Goal: Contribute content

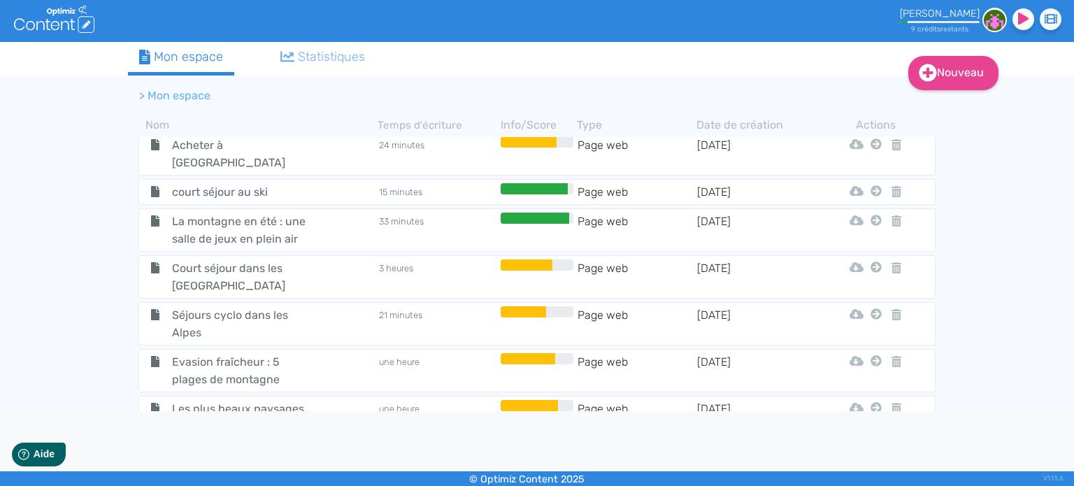
scroll to position [2489, 0]
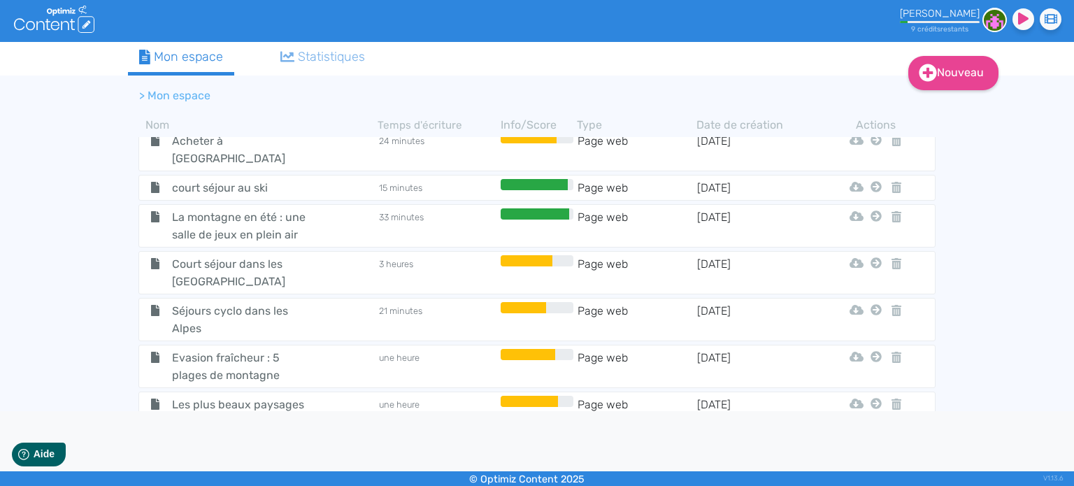
click at [229, 460] on span "10 chalets avec jacuzzi privatif et vue imprenable" at bounding box center [239, 477] width 157 height 35
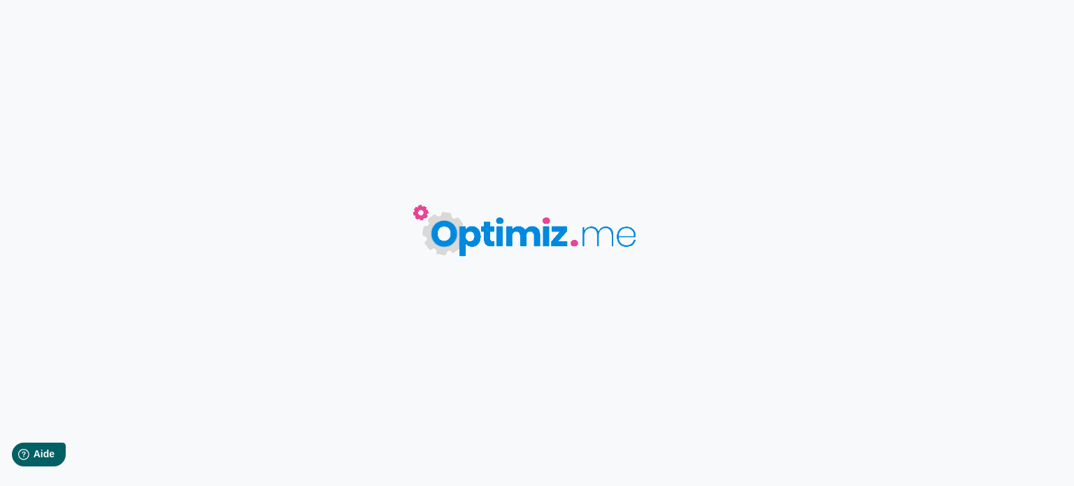
type input "10 chalets avec jacuzzi privatif et vue imprenable"
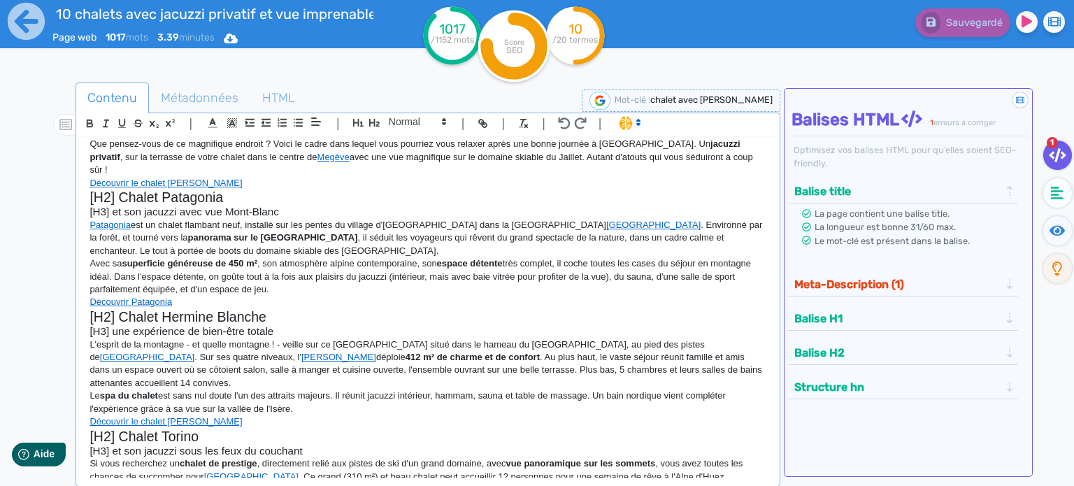
scroll to position [140, 0]
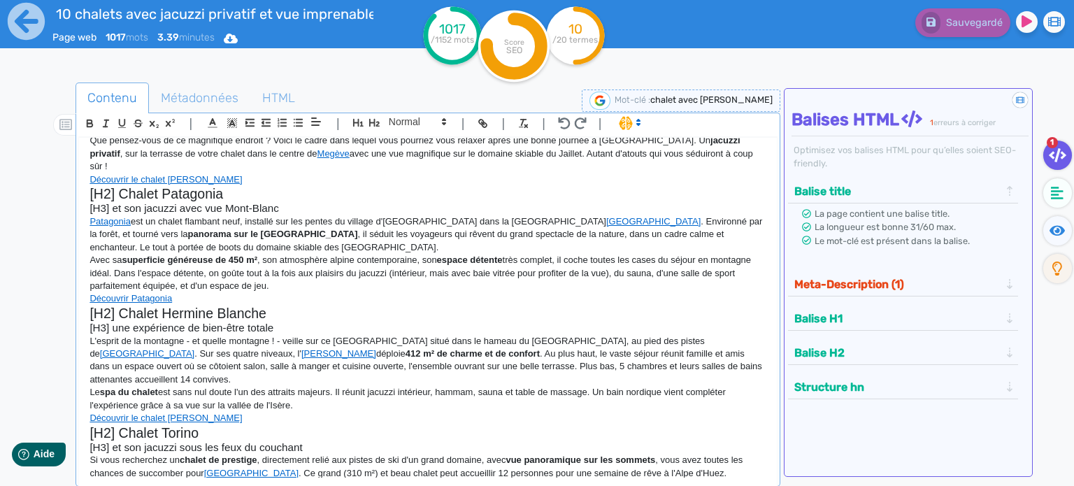
click at [282, 335] on p "L'esprit de la montagne - et quelle montagne ! - veille sur ce [GEOGRAPHIC_DATA…" at bounding box center [427, 361] width 677 height 52
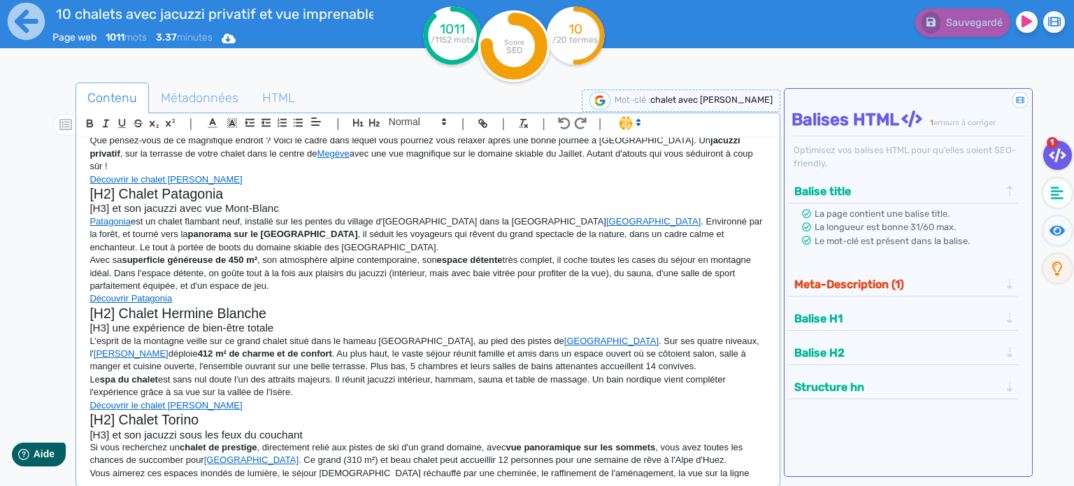
click at [703, 373] on p "Le spa du chalet est sans nul doute l'un des attraits majeurs. Il réunit jacuzz…" at bounding box center [427, 386] width 677 height 26
click at [351, 373] on p "Le spa du chalet est sans nul doute l'un des attraits majeurs. Il réunit jacuzz…" at bounding box center [427, 386] width 677 height 26
click at [308, 373] on p "Le spa du chalet est sans nul doute l'un des attraits majeurs. Il réunit jacuzz…" at bounding box center [427, 386] width 677 height 26
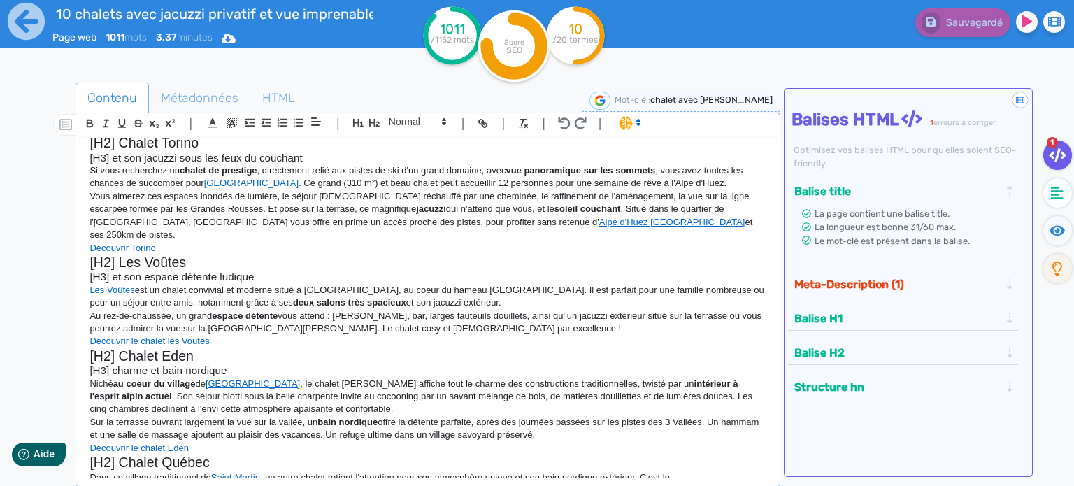
scroll to position [419, 0]
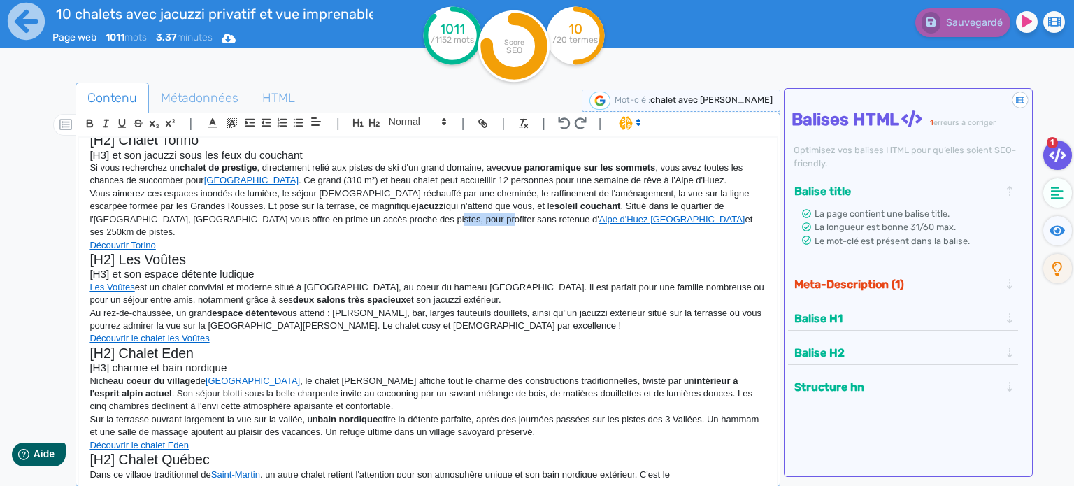
drag, startPoint x: 337, startPoint y: 206, endPoint x: 390, endPoint y: 206, distance: 53.1
click at [390, 206] on p "Vous aimerez ces espaces inondés de lumière, le séjour [DEMOGRAPHIC_DATA] récha…" at bounding box center [427, 213] width 677 height 52
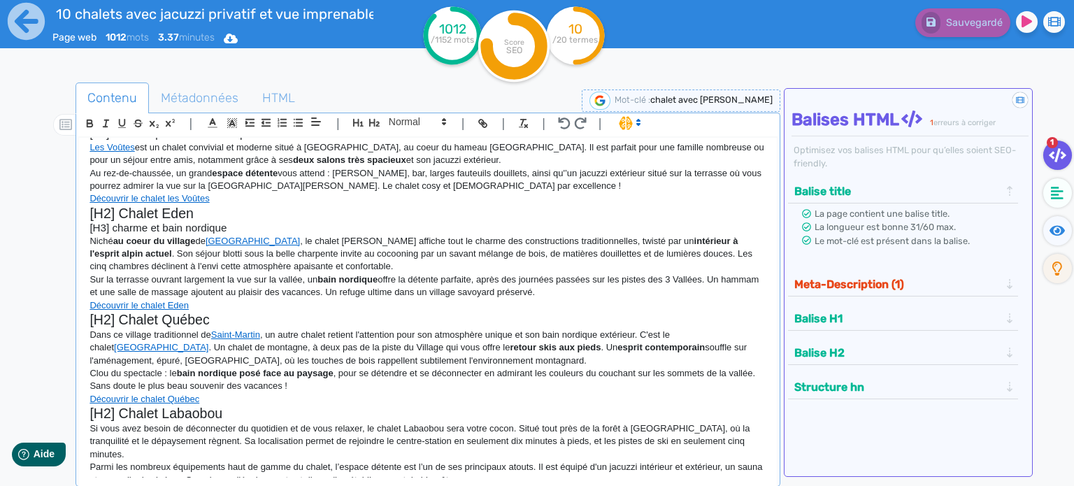
scroll to position [593, 0]
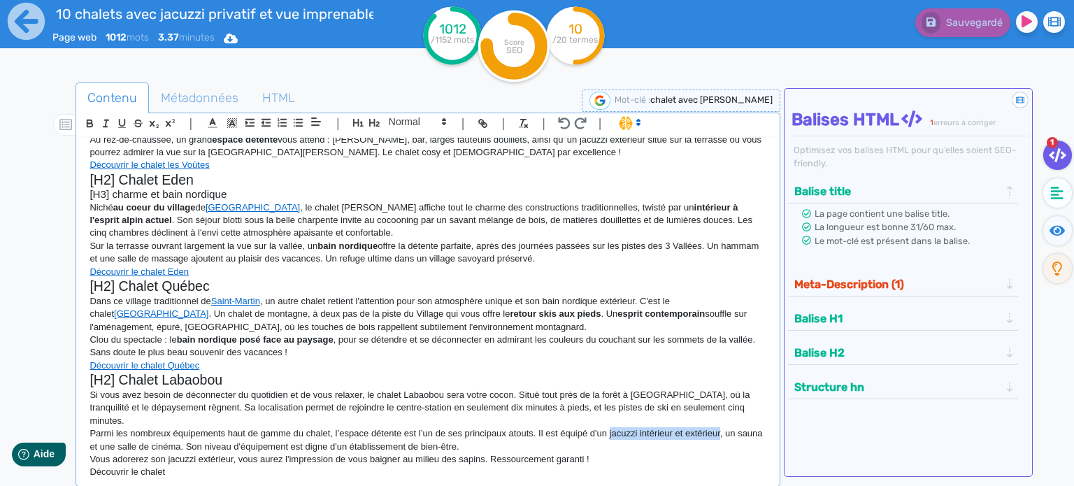
drag, startPoint x: 609, startPoint y: 394, endPoint x: 719, endPoint y: 394, distance: 109.8
click at [719, 427] on p "Parmi les nombreux équipements haut de gamme du chalet, l’espace détente est l’…" at bounding box center [427, 440] width 677 height 26
click at [89, 124] on icon "button" at bounding box center [90, 123] width 12 height 12
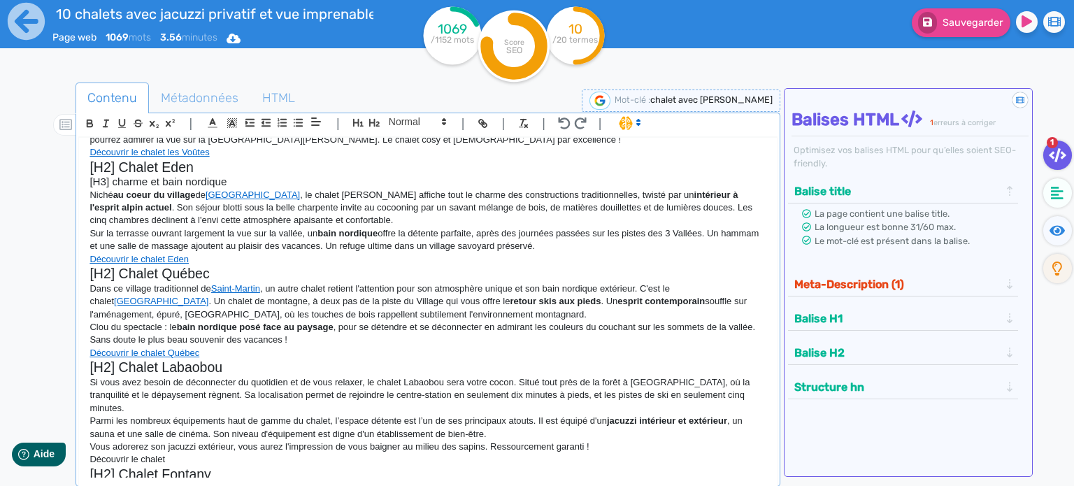
scroll to position [609, 0]
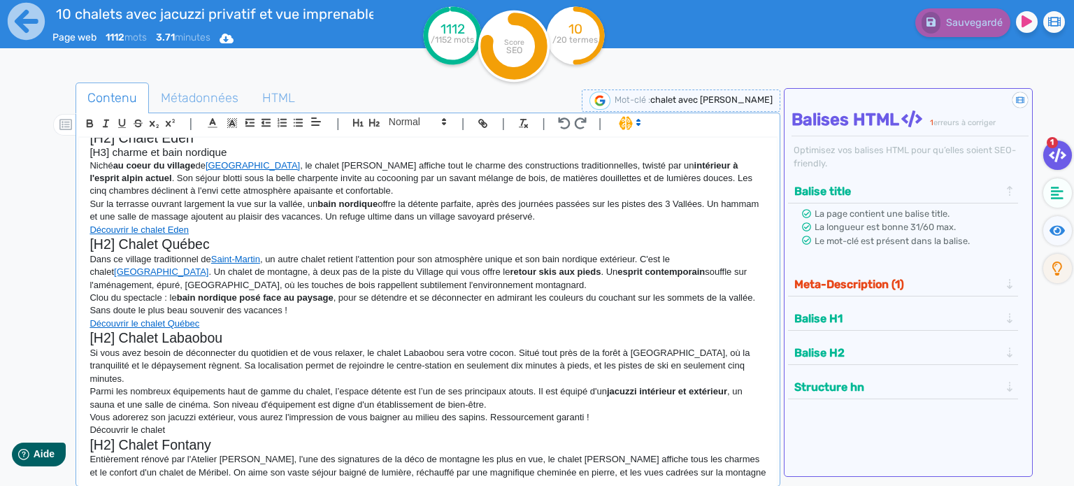
scroll to position [645, 0]
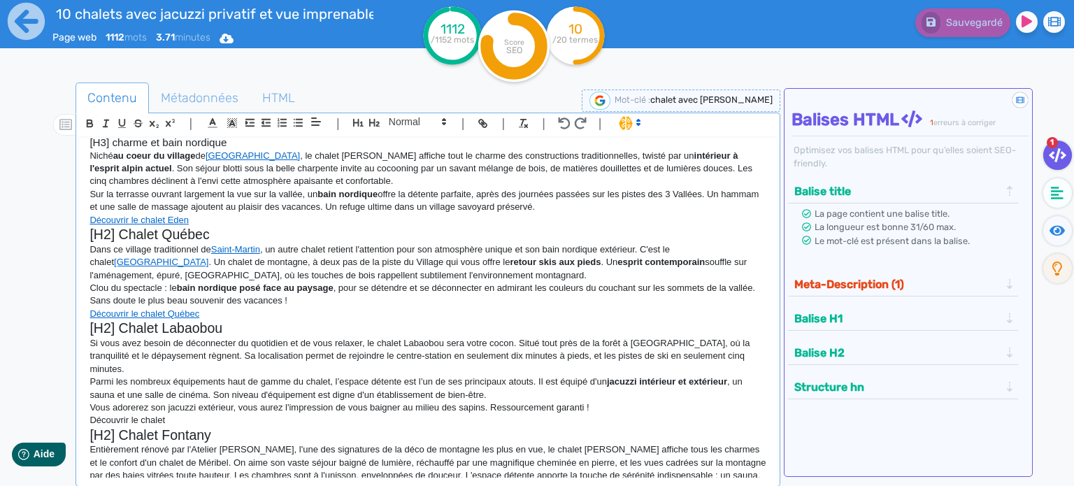
drag, startPoint x: 200, startPoint y: 472, endPoint x: 87, endPoint y: 463, distance: 113.6
click at [87, 463] on div "10 chalets avec jacuzzi privatif et vue imprenable ! Envie de vacances relaxant…" at bounding box center [428, 308] width 698 height 340
click at [478, 122] on icon "button" at bounding box center [483, 123] width 12 height 12
click at [482, 122] on icon "button" at bounding box center [484, 124] width 5 height 5
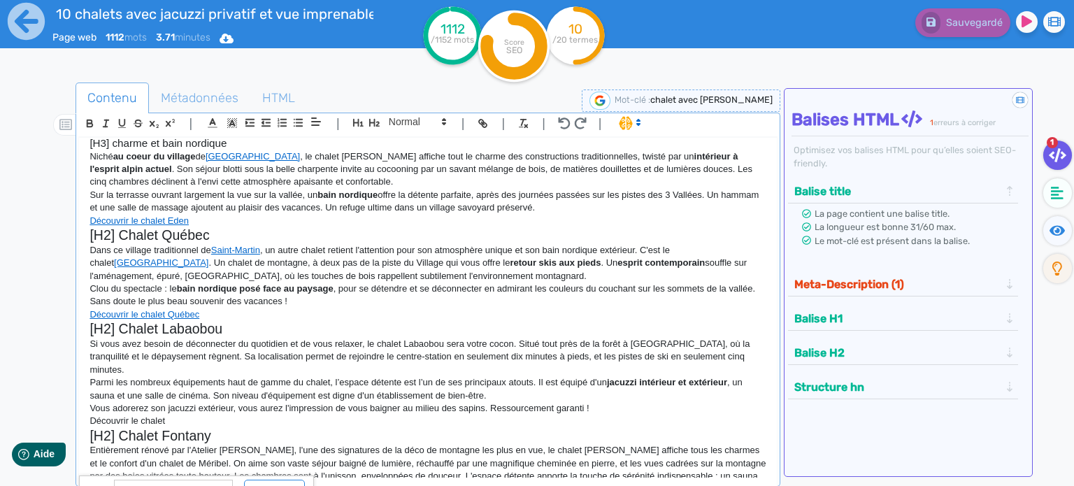
paste input "https://cimalpes.com/fr/location-meribel/chalet-fontany/"
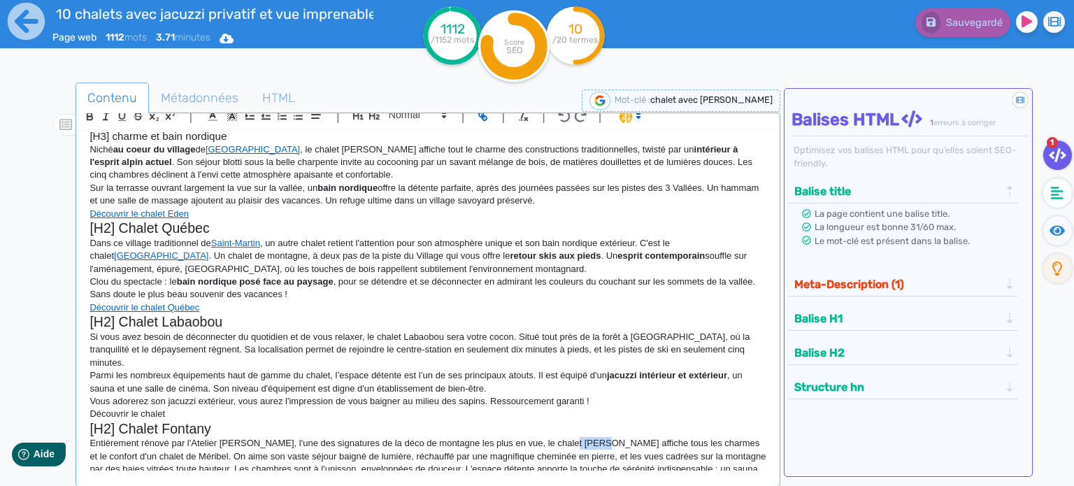
drag, startPoint x: 559, startPoint y: 403, endPoint x: 589, endPoint y: 405, distance: 30.1
click at [589, 437] on p "Entièrement rénové par l'Atelier Rémi Giffon, l'une des signatures de la déco d…" at bounding box center [427, 463] width 677 height 52
click at [482, 118] on icon "button" at bounding box center [484, 117] width 5 height 5
paste input "https://cimalpes.com/fr/location-meribel/chalet-fontany/"
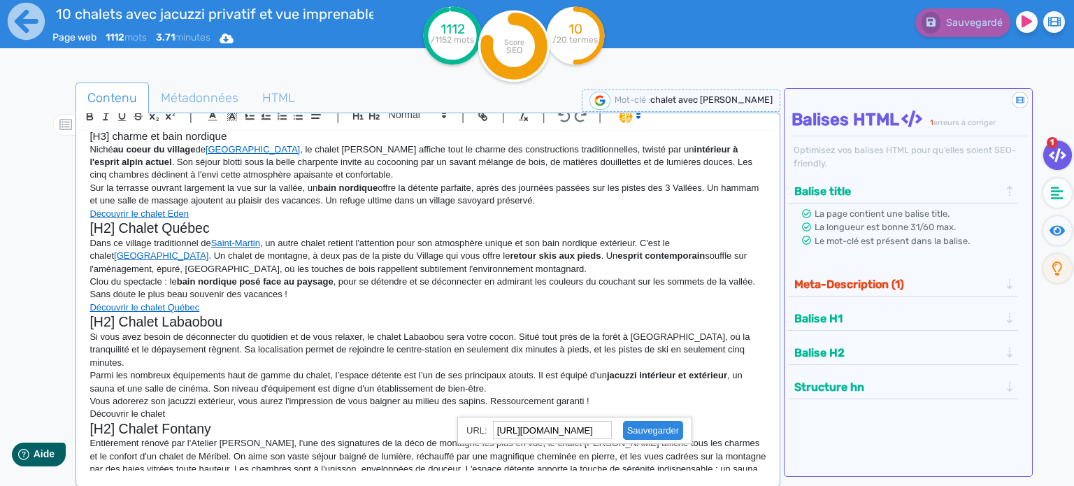
scroll to position [0, 0]
click at [668, 431] on link at bounding box center [647, 430] width 71 height 10
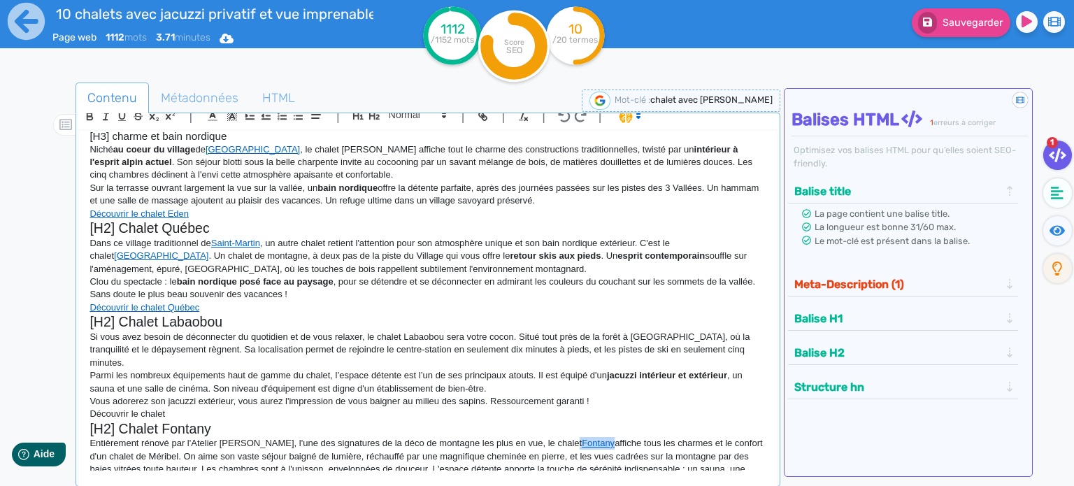
scroll to position [644, 0]
click at [519, 442] on p "Entièrement rénové par l'Atelier Rémi Giffon, l'une des signatures de la déco d…" at bounding box center [427, 463] width 677 height 52
click at [162, 437] on p "Entièrement rénové par l'Atelier Rémi Giffon, l'une des signatures de la déco d…" at bounding box center [427, 469] width 677 height 64
click at [477, 115] on icon "button" at bounding box center [483, 116] width 12 height 12
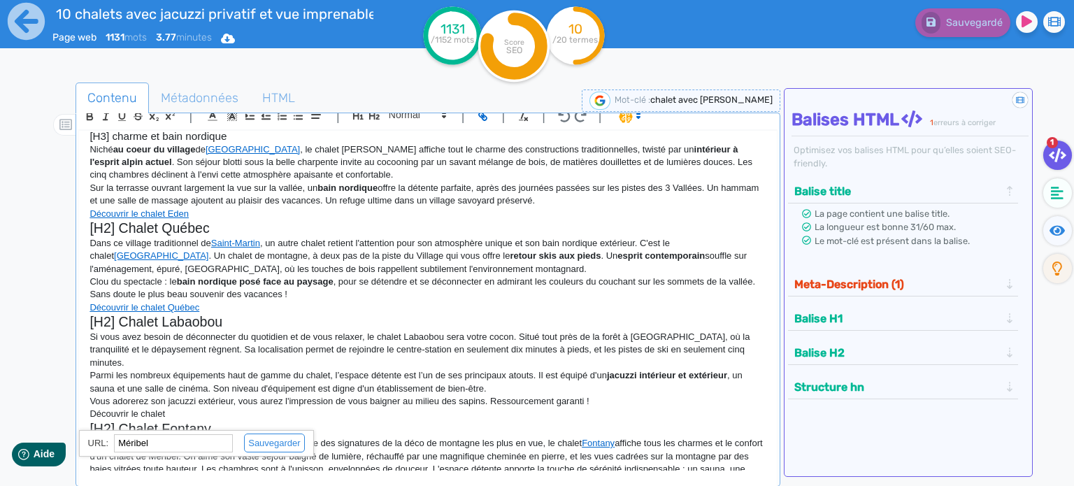
paste input "https://cimalpes.com/fr/destinations/stations/meribel/"
type input "https://cimalpes.com/fr/destinations/stations/meribel/"
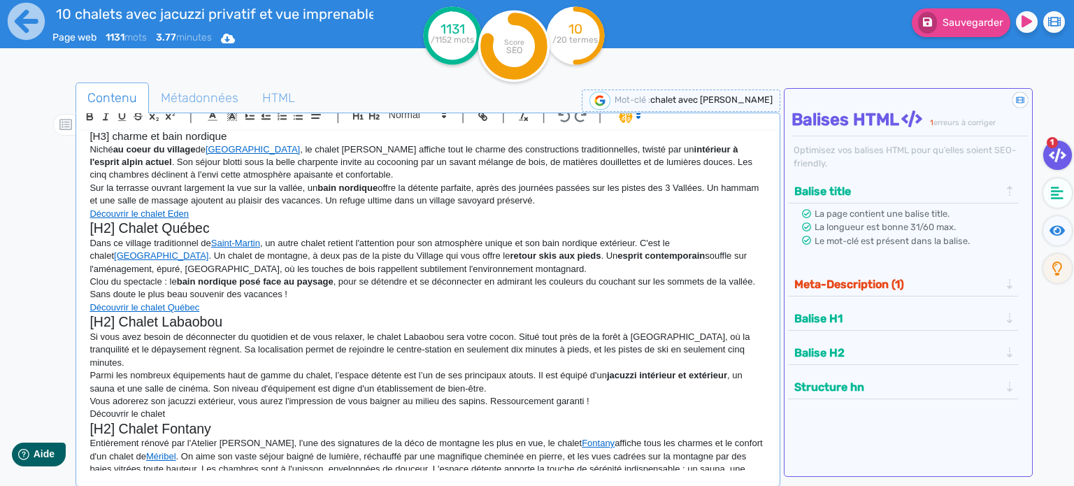
click at [360, 450] on p "Entièrement rénové par l'Atelier Rémi Giffon, l'une des signatures de la déco d…" at bounding box center [427, 469] width 677 height 64
click at [425, 437] on p "Entièrement rénové par l'Atelier Rémi Giffon, l'une des signatures de la déco d…" at bounding box center [427, 469] width 677 height 64
click at [338, 455] on p "Entièrement rénové par l'Atelier Rémi Giffon, l'une des signatures de la déco d…" at bounding box center [427, 469] width 677 height 64
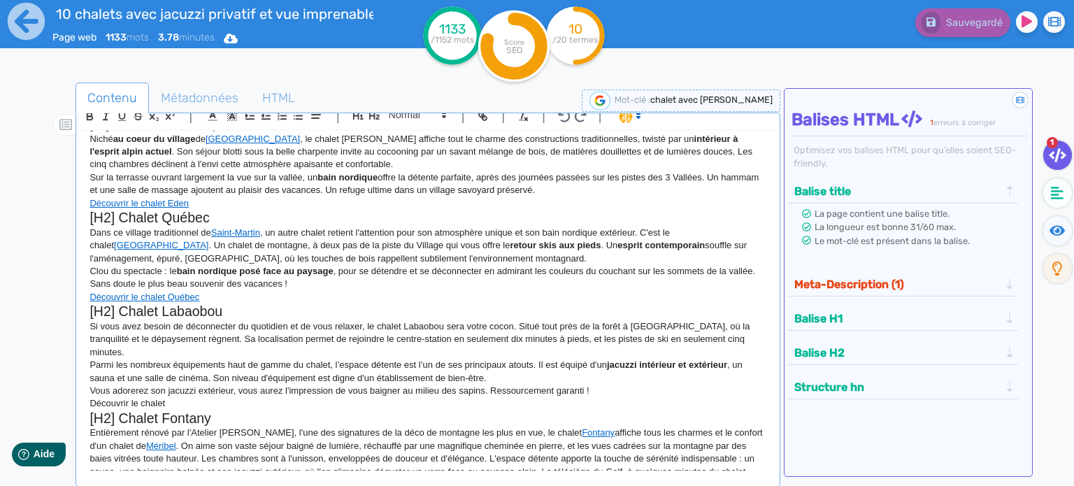
scroll to position [657, 0]
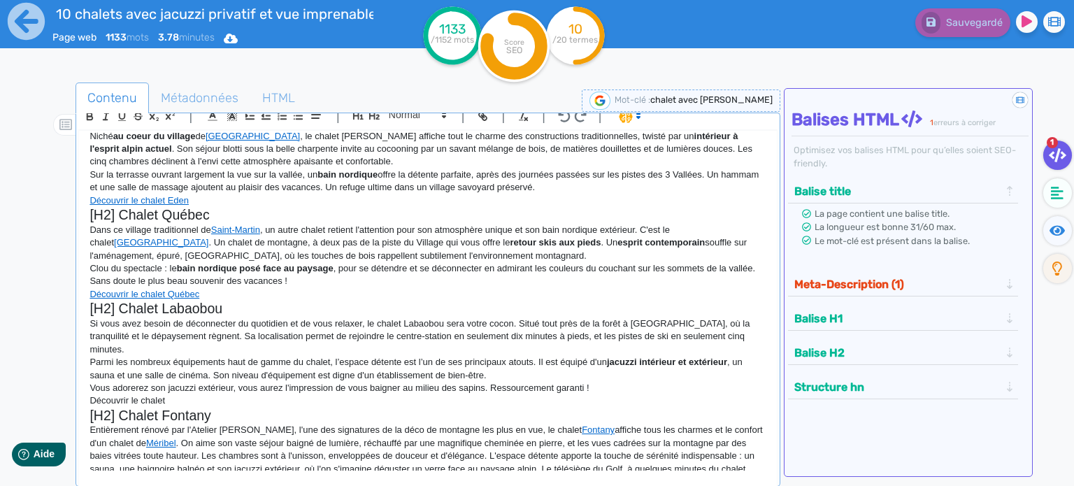
click at [292, 485] on p "Découvrir le chalet Fontany" at bounding box center [427, 495] width 677 height 13
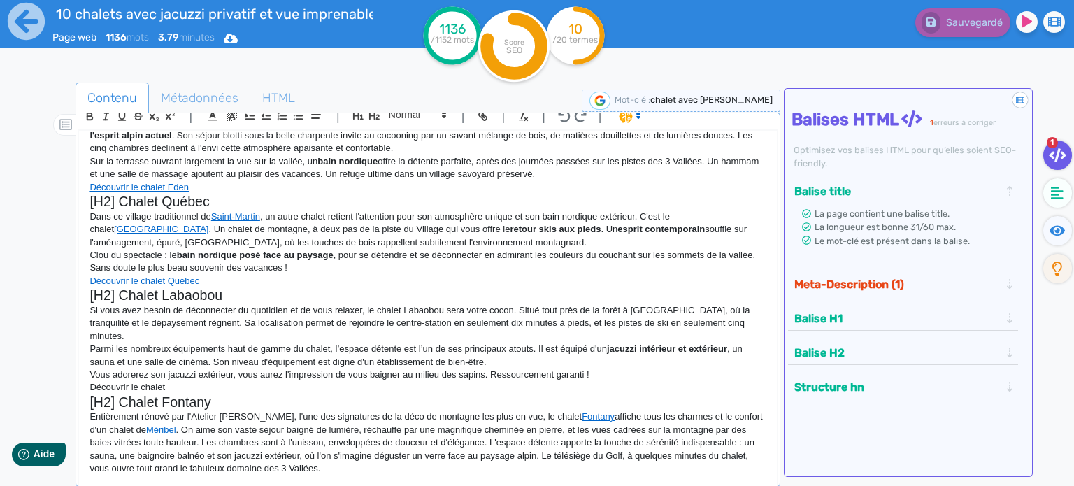
click at [110, 485] on p "[H2] Arc 1838" at bounding box center [427, 494] width 677 height 13
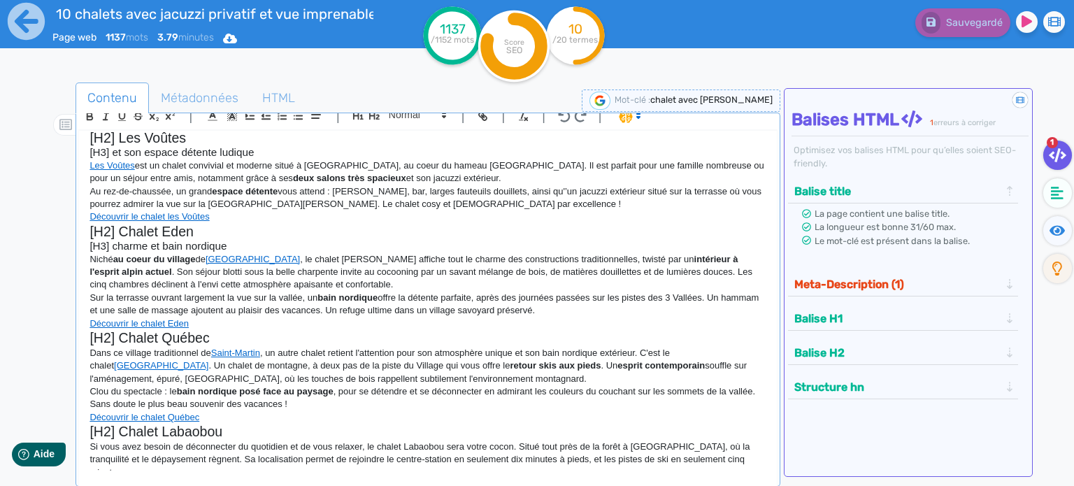
scroll to position [531, 0]
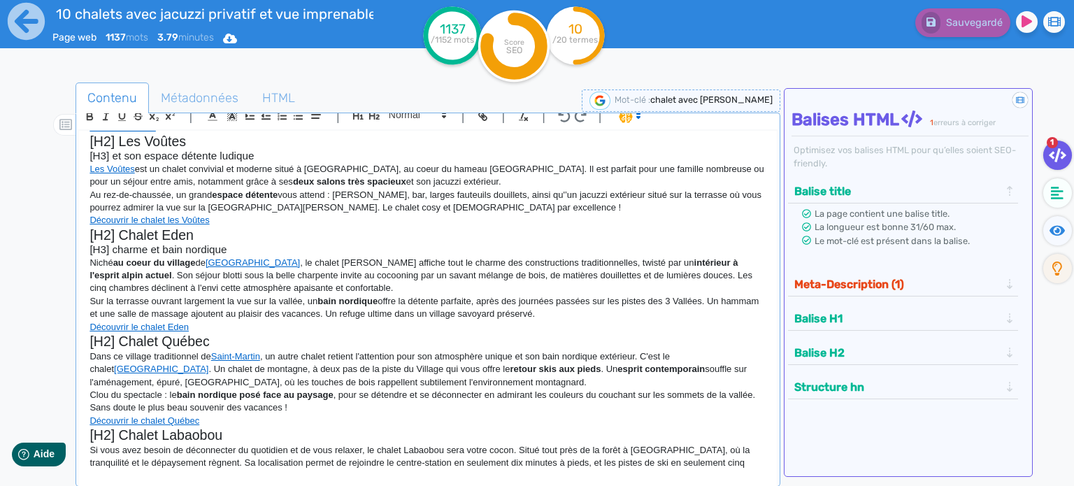
click at [229, 333] on h2 "[H2] Chalet Québec" at bounding box center [427, 341] width 677 height 16
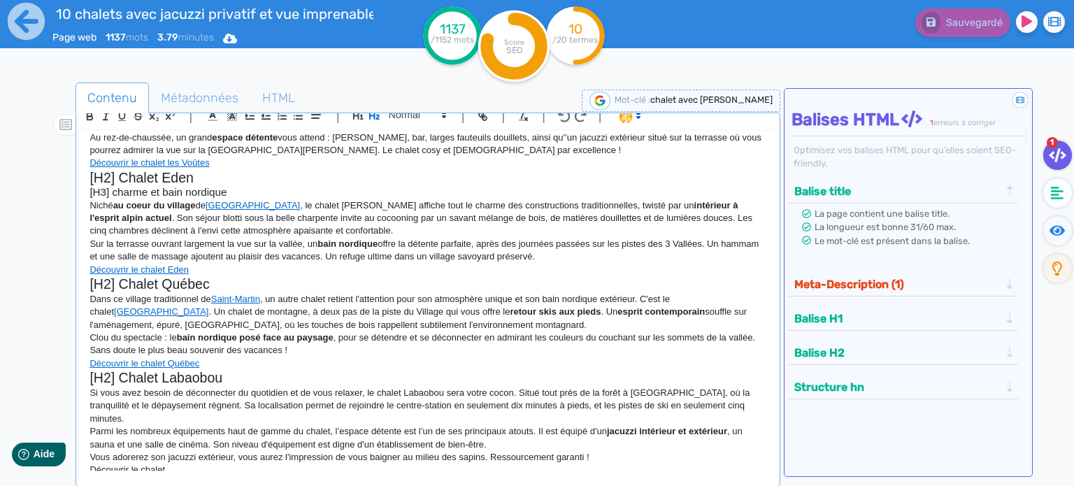
scroll to position [670, 0]
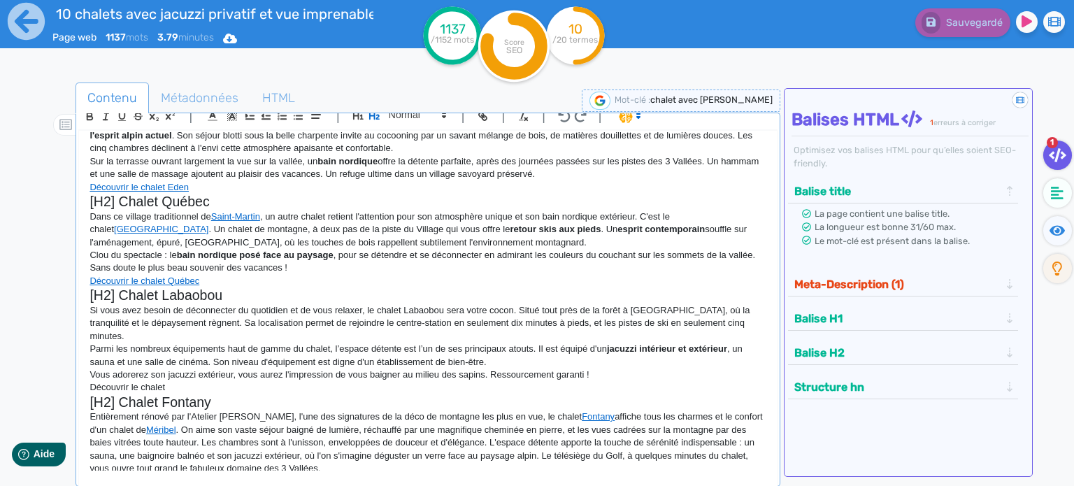
click at [236, 394] on h2 "[H2] Chalet Fontany" at bounding box center [427, 402] width 677 height 16
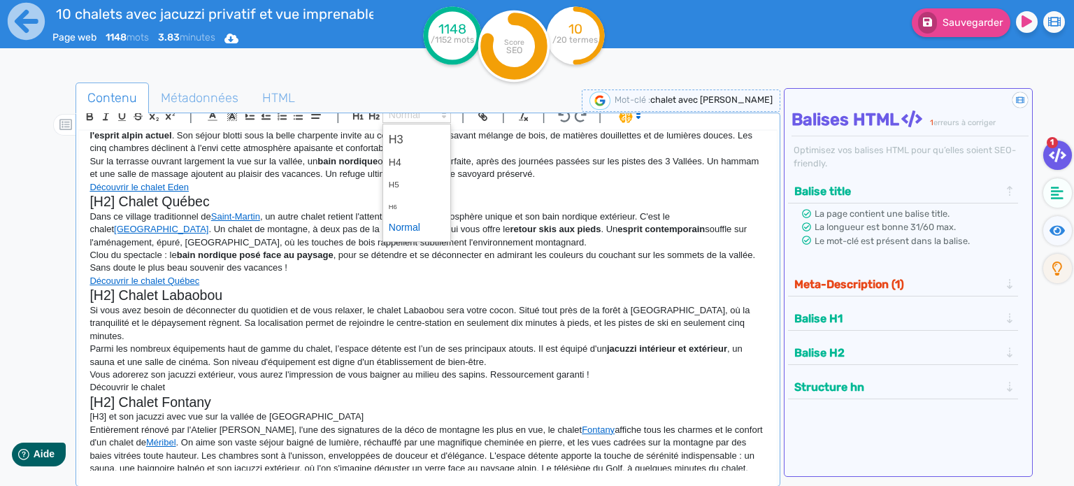
click at [445, 117] on polygon at bounding box center [444, 116] width 3 height 1
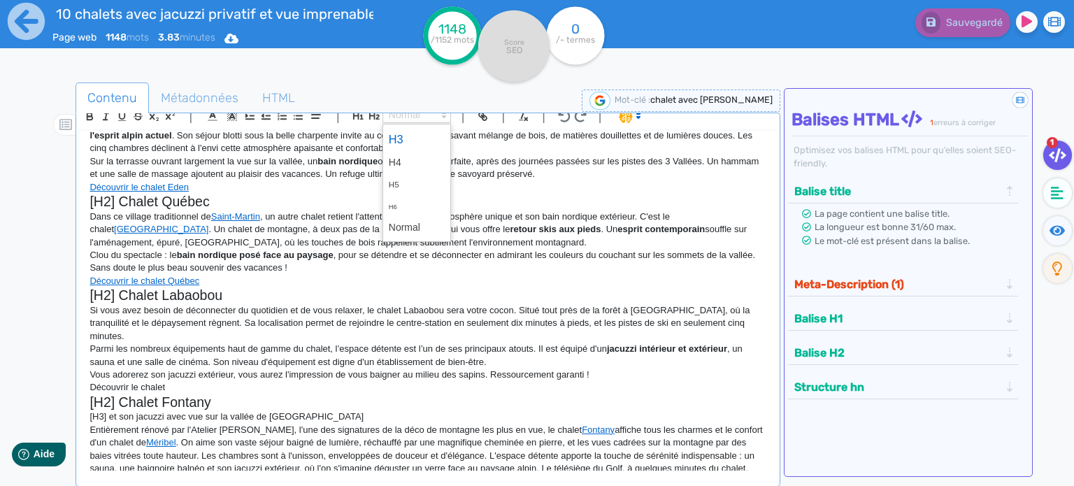
click at [409, 141] on span at bounding box center [417, 139] width 56 height 24
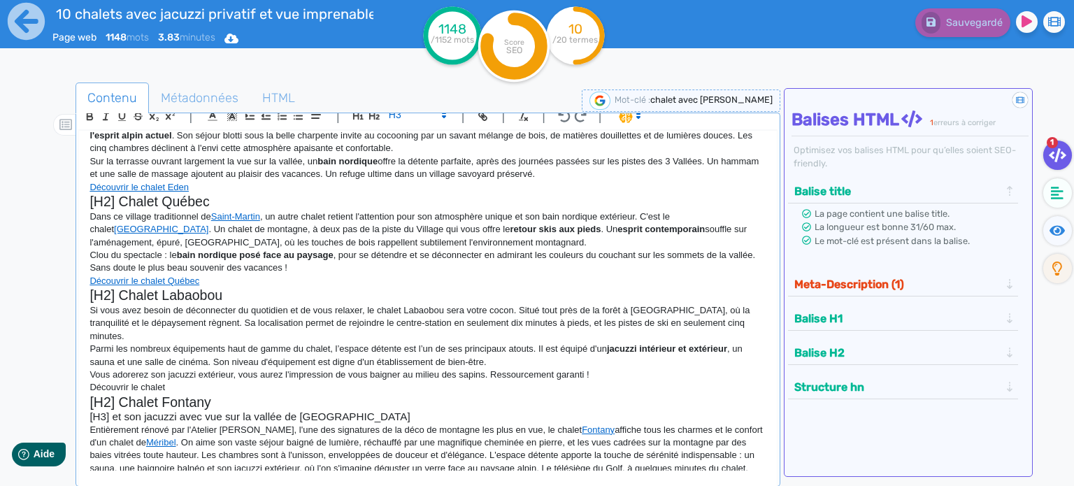
click at [375, 115] on icon "button" at bounding box center [374, 116] width 10 height 8
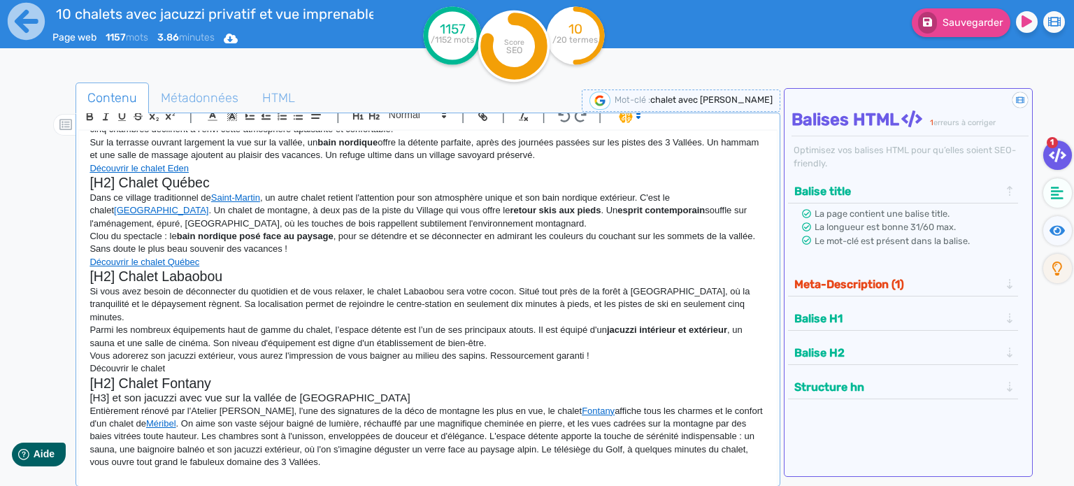
scroll to position [702, 0]
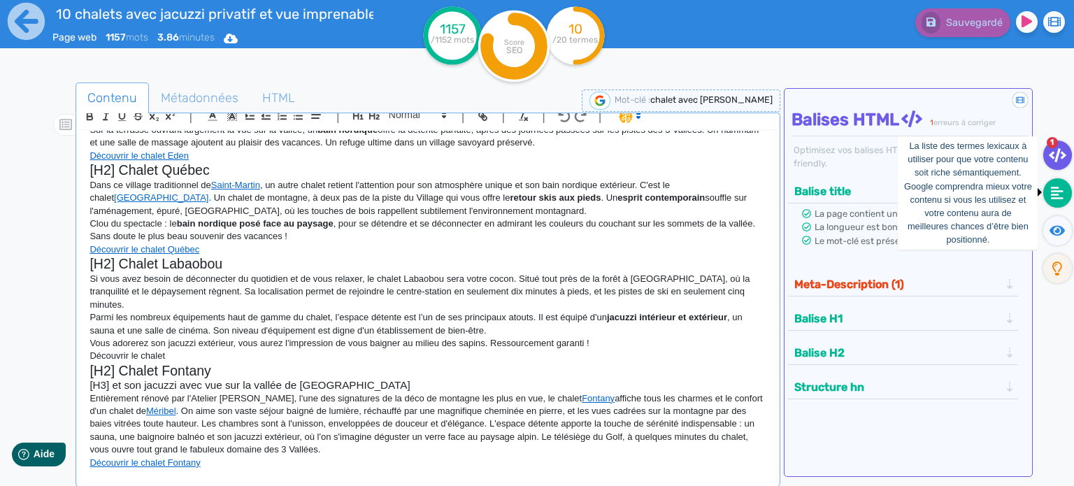
click at [1053, 192] on icon at bounding box center [1057, 193] width 13 height 14
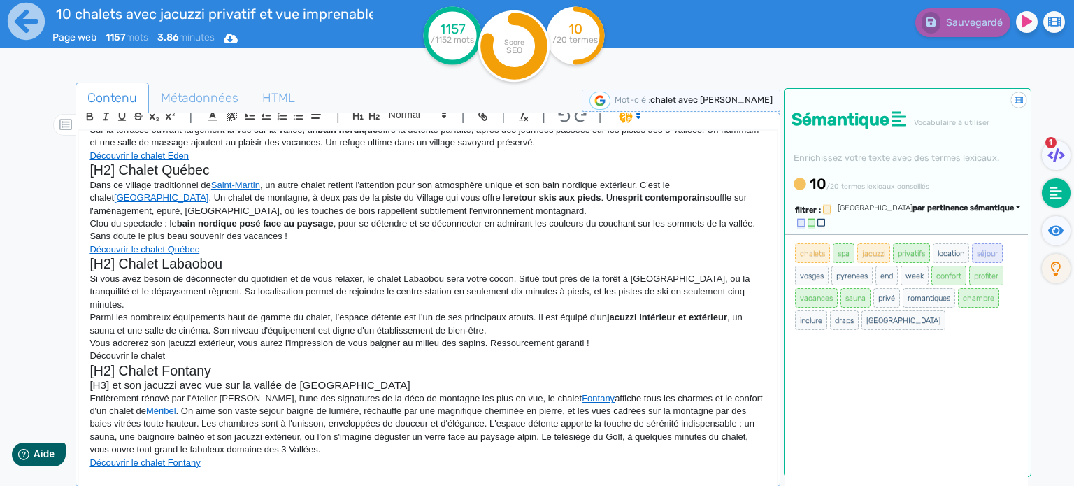
click at [993, 208] on span "par pertinence sémantique" at bounding box center [962, 207] width 101 height 9
click at [955, 248] on link "par fréquence" at bounding box center [896, 249] width 117 height 19
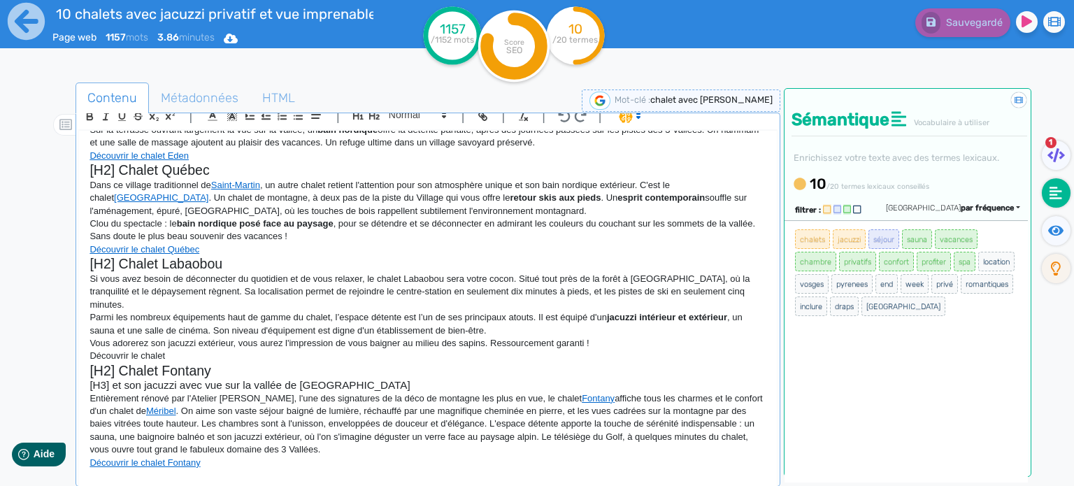
click at [854, 184] on small "/20 termes lexicaux conseillés" at bounding box center [877, 186] width 103 height 9
click at [887, 151] on div "Sémantique Vocabulaire à utiliser Enrichissez votre texte avec des termes lexic…" at bounding box center [906, 144] width 245 height 110
click at [805, 208] on span "filtrer :" at bounding box center [808, 210] width 26 height 9
click at [903, 122] on icon at bounding box center [898, 118] width 15 height 17
click at [944, 122] on span "Vocabulaire à utiliser" at bounding box center [952, 122] width 76 height 9
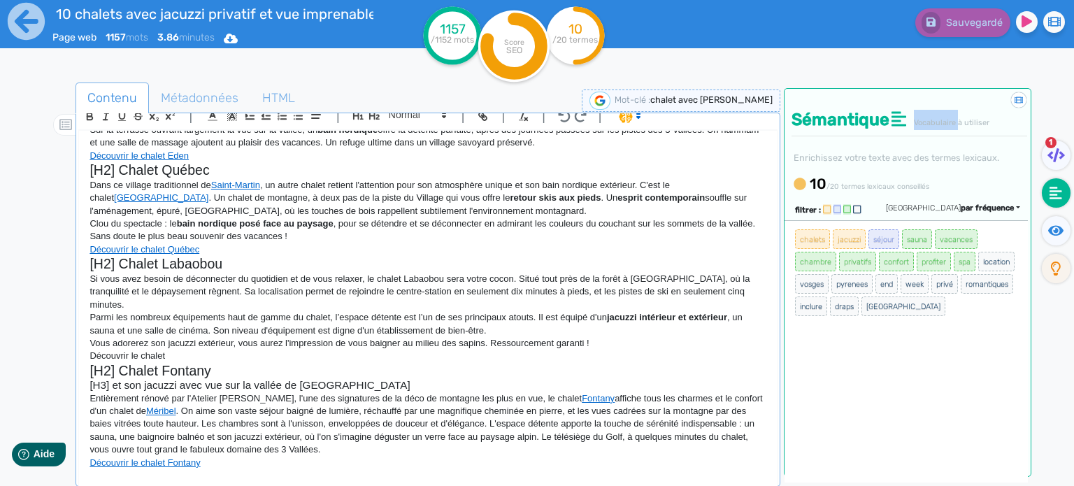
click at [944, 122] on span "Vocabulaire à utiliser" at bounding box center [952, 122] width 76 height 9
click at [931, 318] on div "chalets jacuzzi séjour sauna vacances chambre privatifs confort profiter spa lo…" at bounding box center [905, 351] width 243 height 262
click at [201, 485] on p "[H3] et son architecture pionnière au coeur d'Arc 1800" at bounding box center [427, 492] width 677 height 13
drag, startPoint x: 315, startPoint y: 452, endPoint x: 110, endPoint y: 455, distance: 205.6
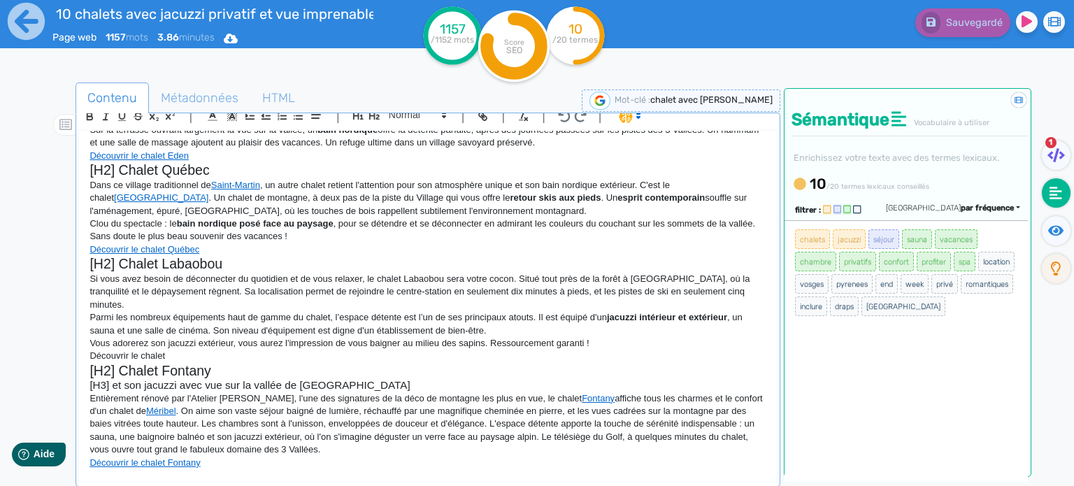
click at [110, 485] on p "[H3] et son architecture pionnière au coeur d'Arc 1800" at bounding box center [427, 492] width 677 height 13
click at [959, 24] on span "Sauvegarder" at bounding box center [972, 23] width 60 height 12
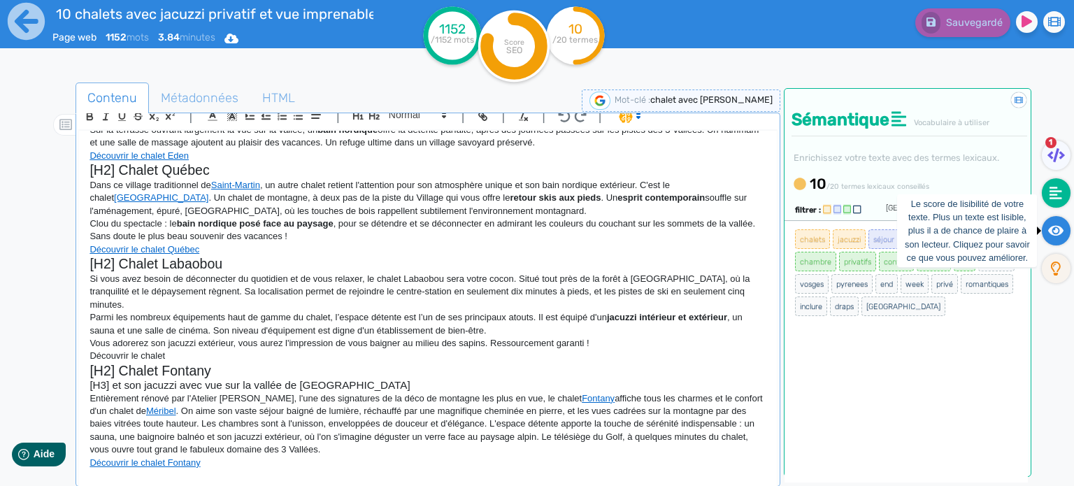
click at [1061, 231] on icon at bounding box center [1056, 230] width 16 height 10
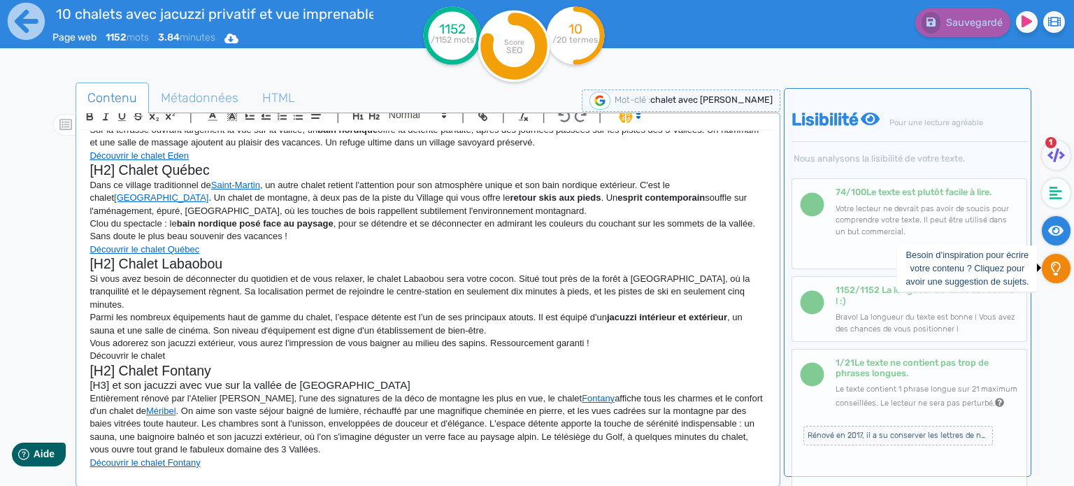
click at [1057, 271] on icon at bounding box center [1056, 268] width 10 height 14
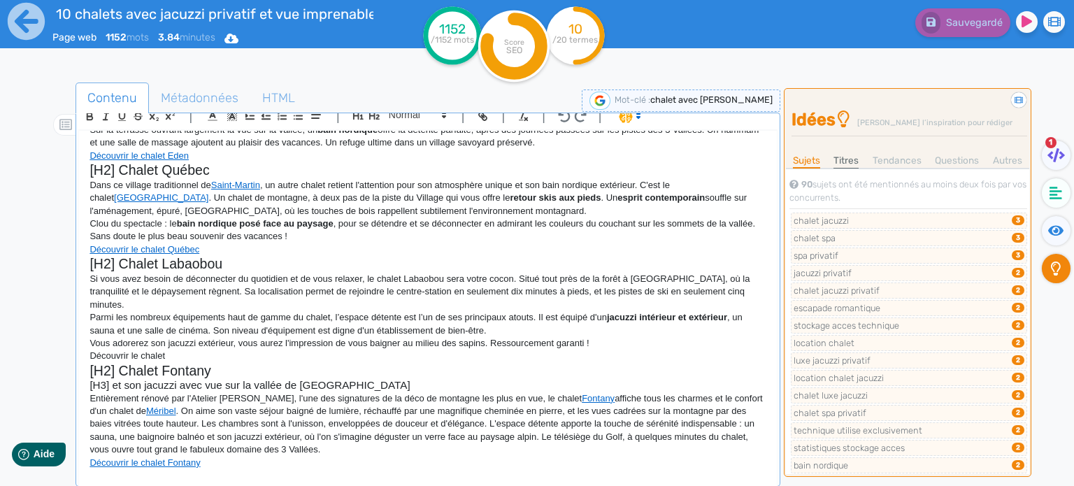
click at [854, 159] on link "Titres" at bounding box center [845, 160] width 25 height 15
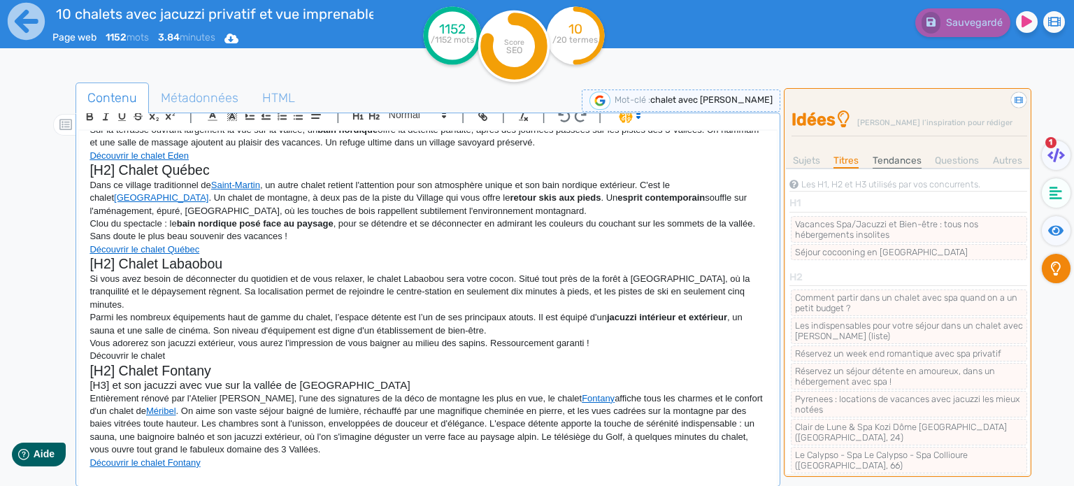
click at [911, 161] on link "Tendances" at bounding box center [896, 160] width 49 height 15
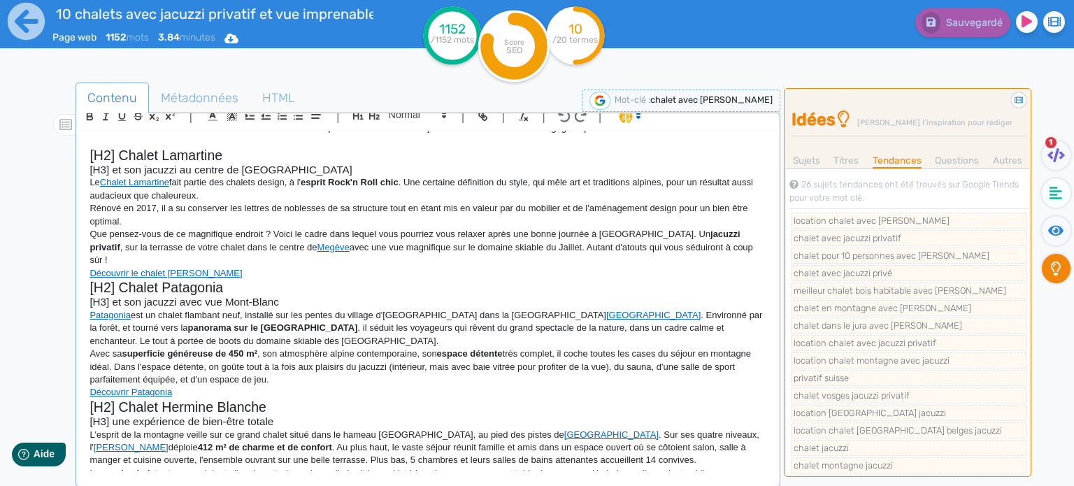
scroll to position [0, 0]
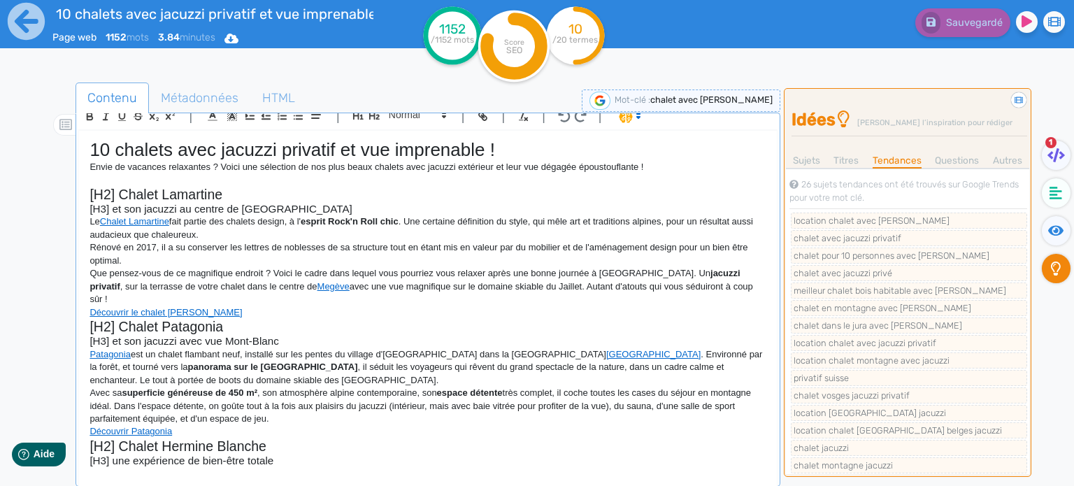
click at [661, 163] on p "Envie de vacances relaxantes ? Voici une sélection de nos plus beaux chalets av…" at bounding box center [427, 167] width 677 height 13
